Goal: Find specific page/section: Find specific page/section

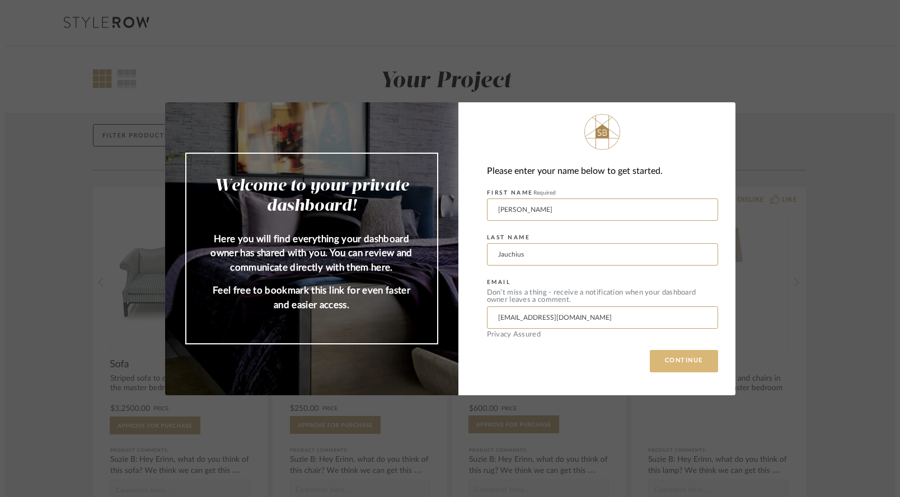
click at [670, 353] on button "CONTINUE" at bounding box center [684, 361] width 68 height 22
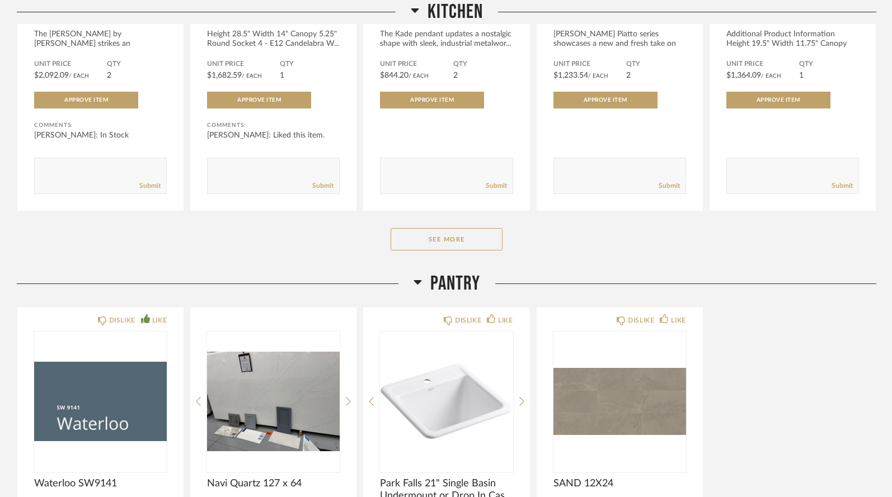
scroll to position [2278, 0]
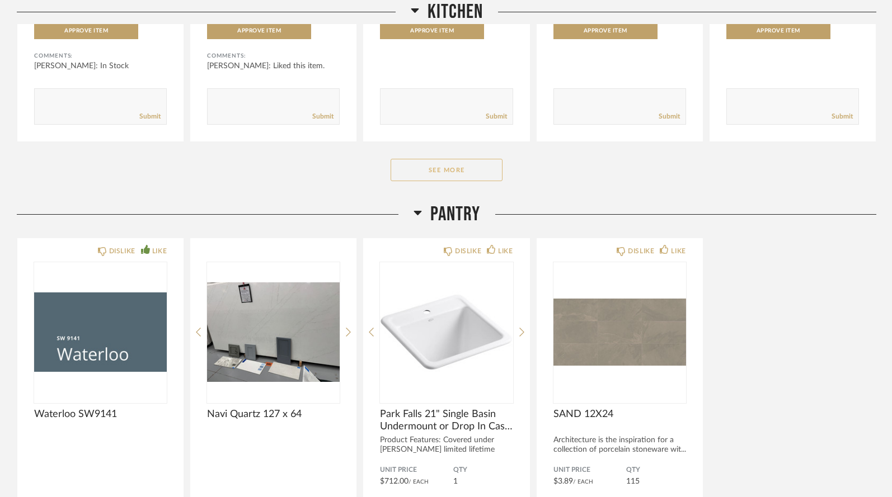
click at [453, 159] on button "See More" at bounding box center [447, 170] width 112 height 22
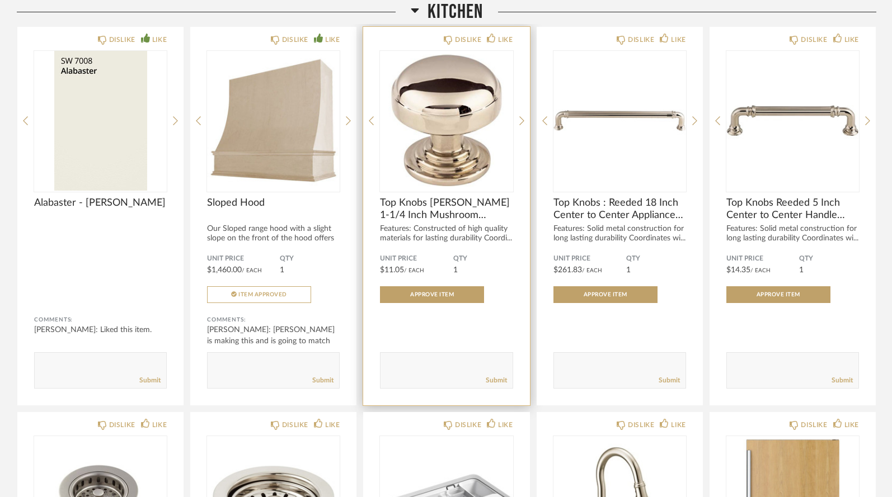
scroll to position [3153, 0]
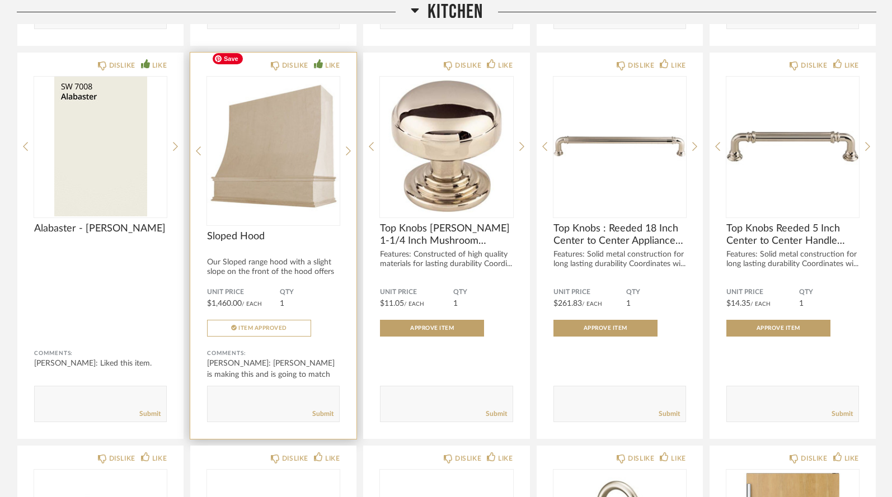
click at [297, 145] on img "0" at bounding box center [273, 147] width 133 height 140
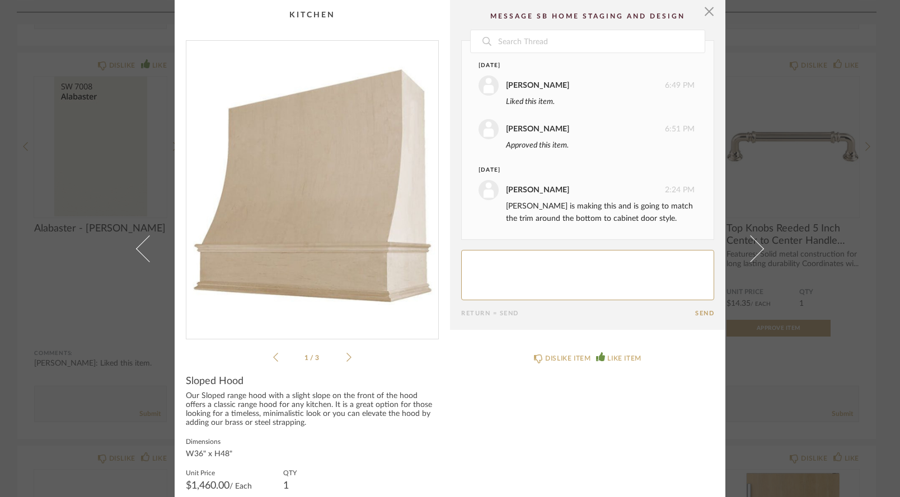
scroll to position [0, 0]
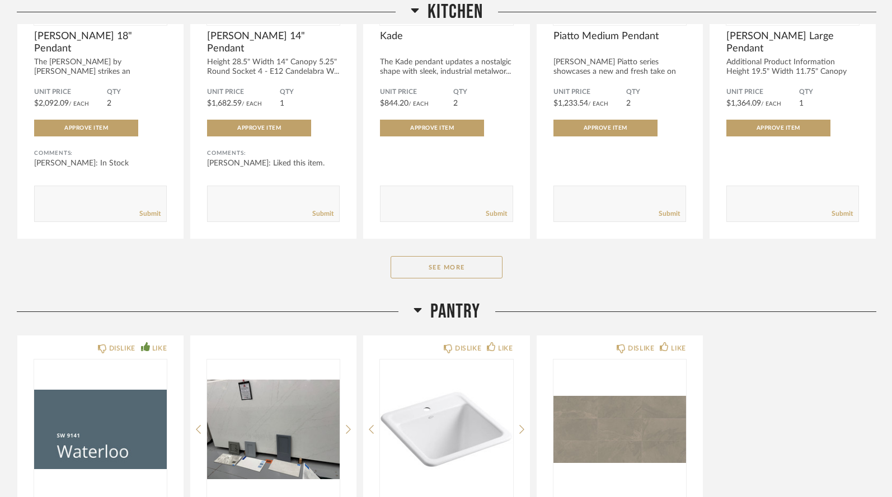
scroll to position [2203, 0]
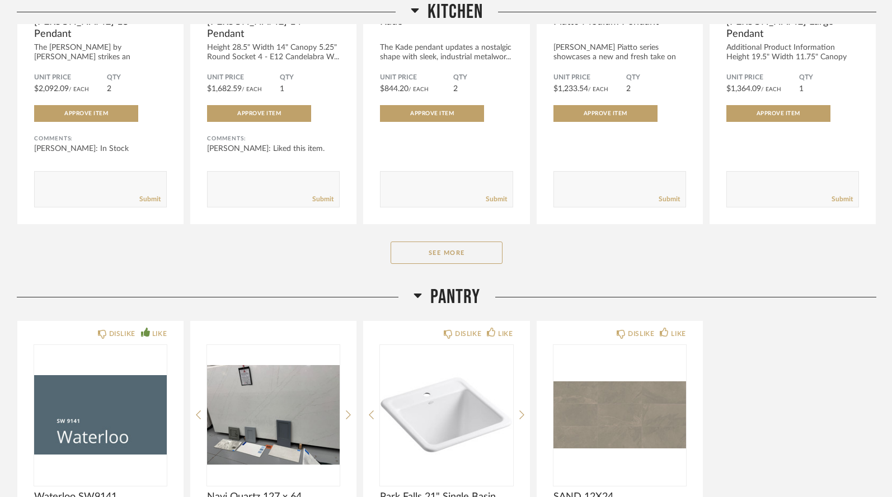
click at [450, 237] on div "Kitchen DISLIKE LIKE Reese 18" Pendant The Reese by Marie Flanigan strikes an i…" at bounding box center [446, 48] width 859 height 476
click at [448, 242] on button "See More" at bounding box center [447, 253] width 112 height 22
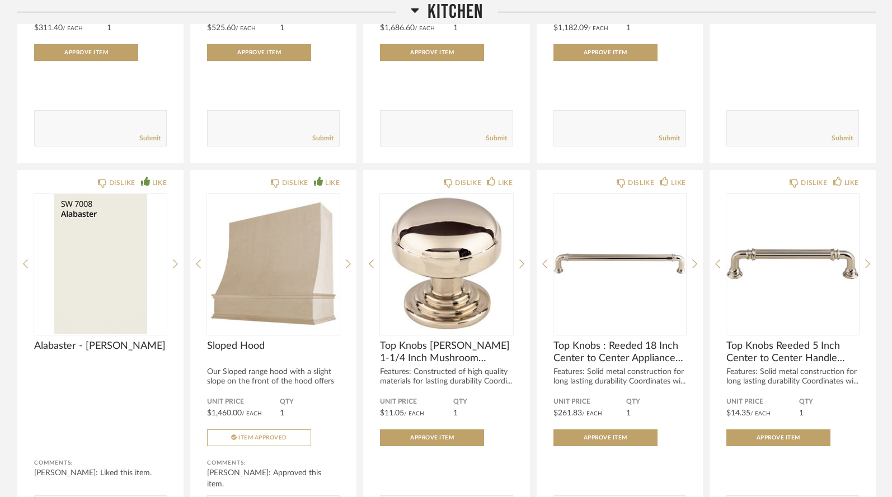
scroll to position [3044, 0]
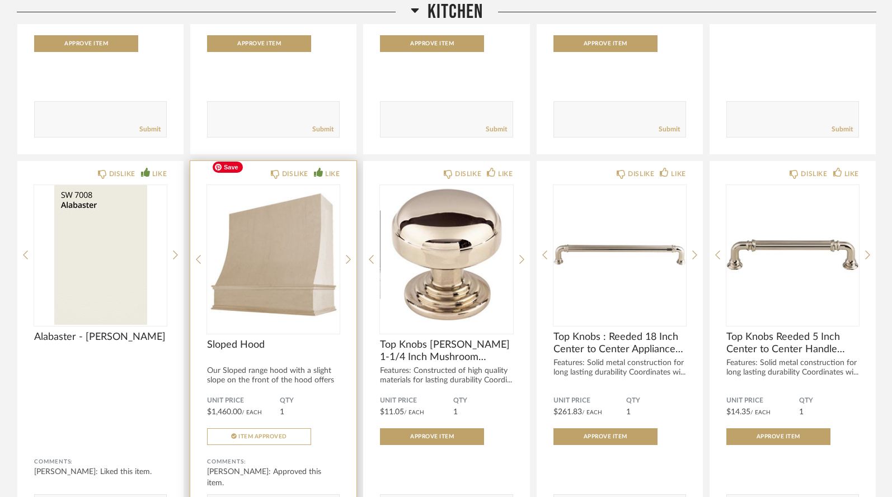
click at [0, 0] on img at bounding box center [0, 0] width 0 height 0
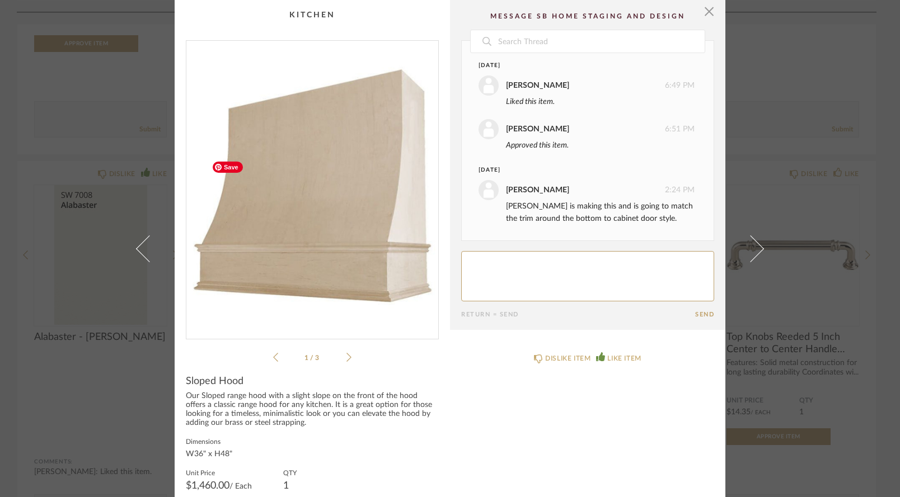
scroll to position [104, 0]
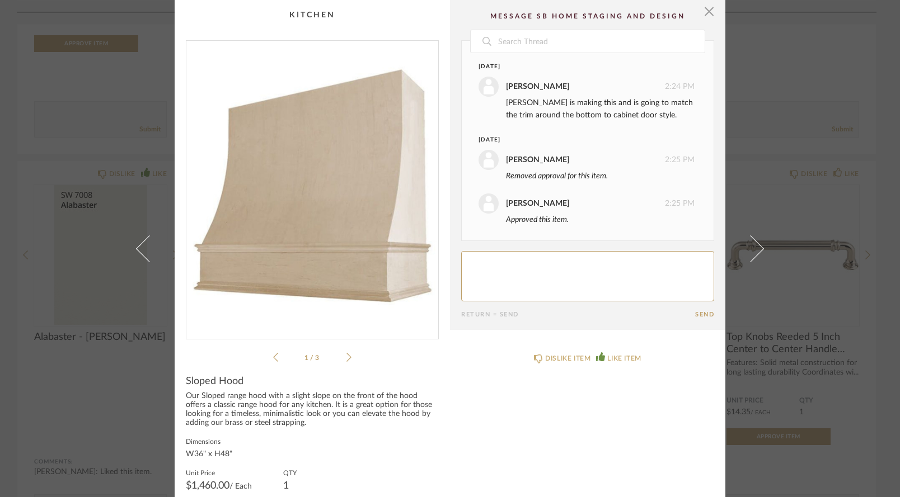
click at [407, 20] on cpp-summary-thumbnail "1 / 3" at bounding box center [312, 182] width 275 height 364
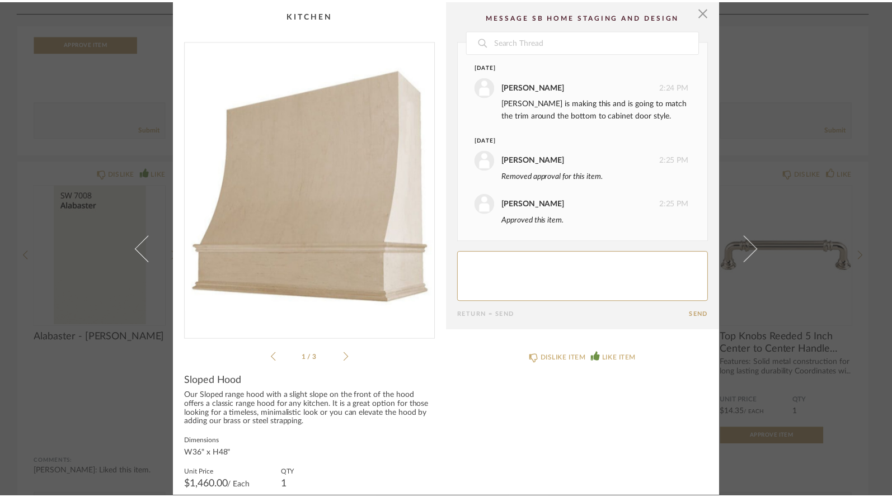
scroll to position [3044, 0]
